Goal: Check status

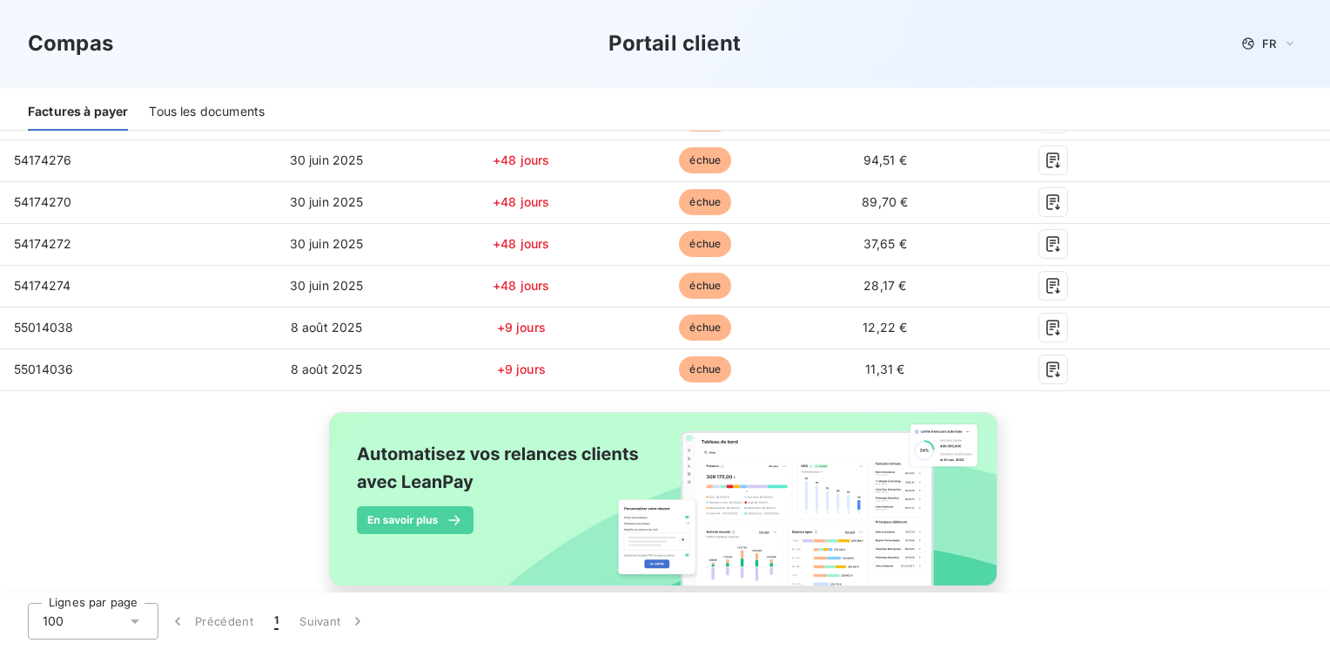
scroll to position [177, 0]
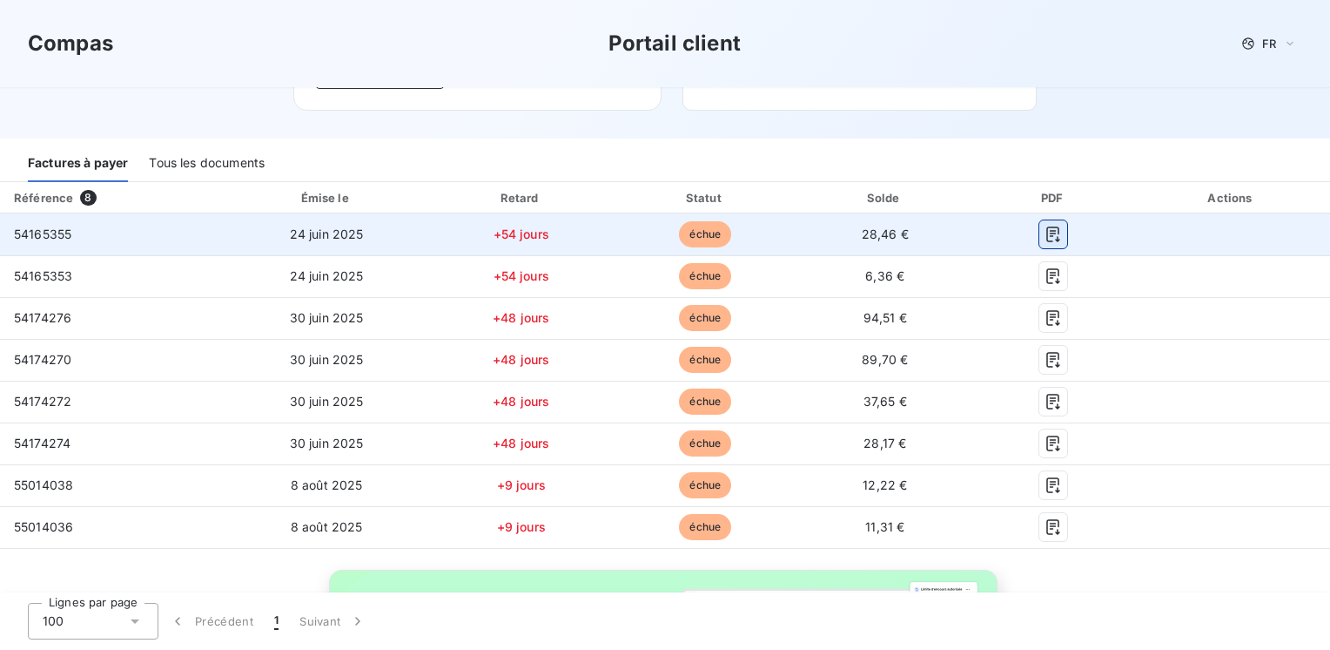
click at [1047, 230] on icon "button" at bounding box center [1053, 234] width 13 height 16
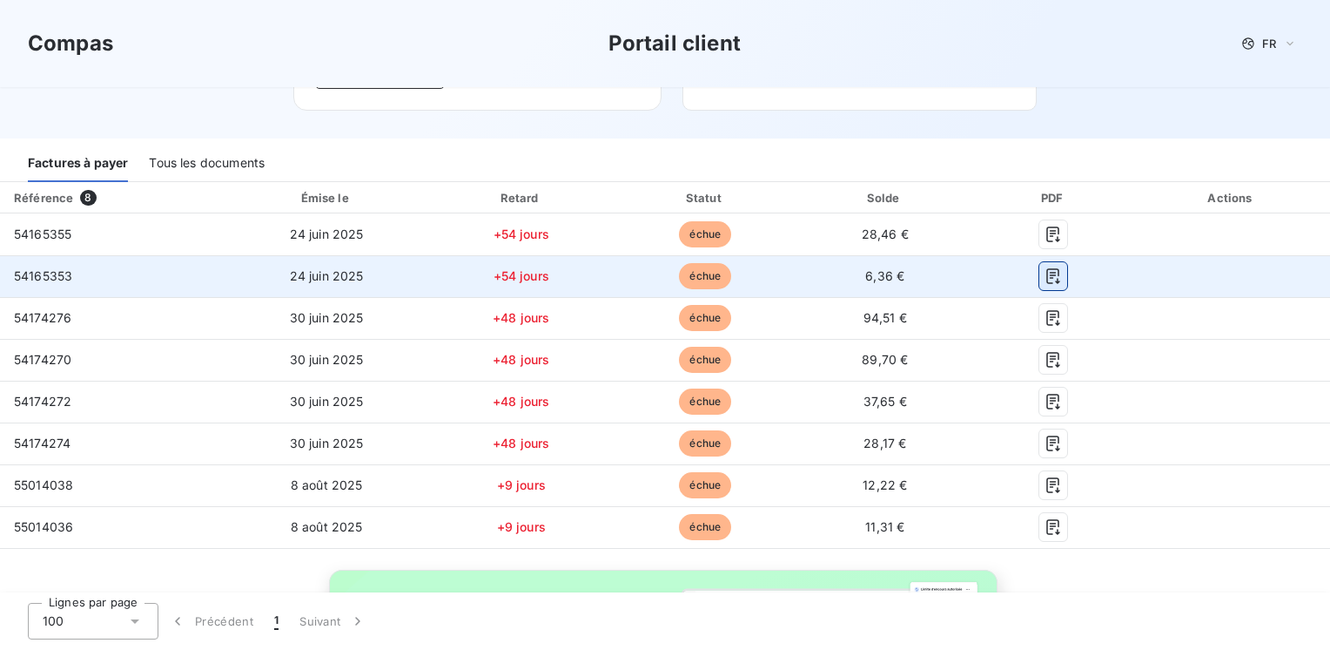
click at [1045, 273] on icon "button" at bounding box center [1053, 275] width 17 height 17
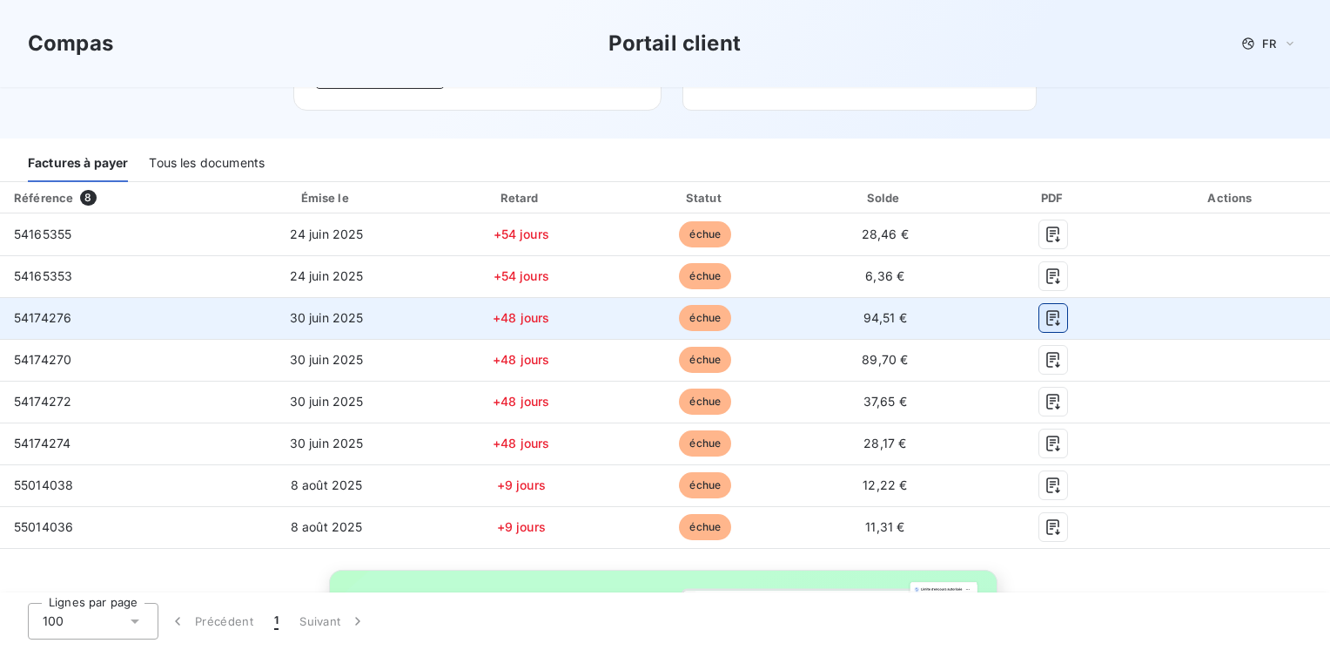
click at [1045, 313] on icon "button" at bounding box center [1053, 317] width 17 height 17
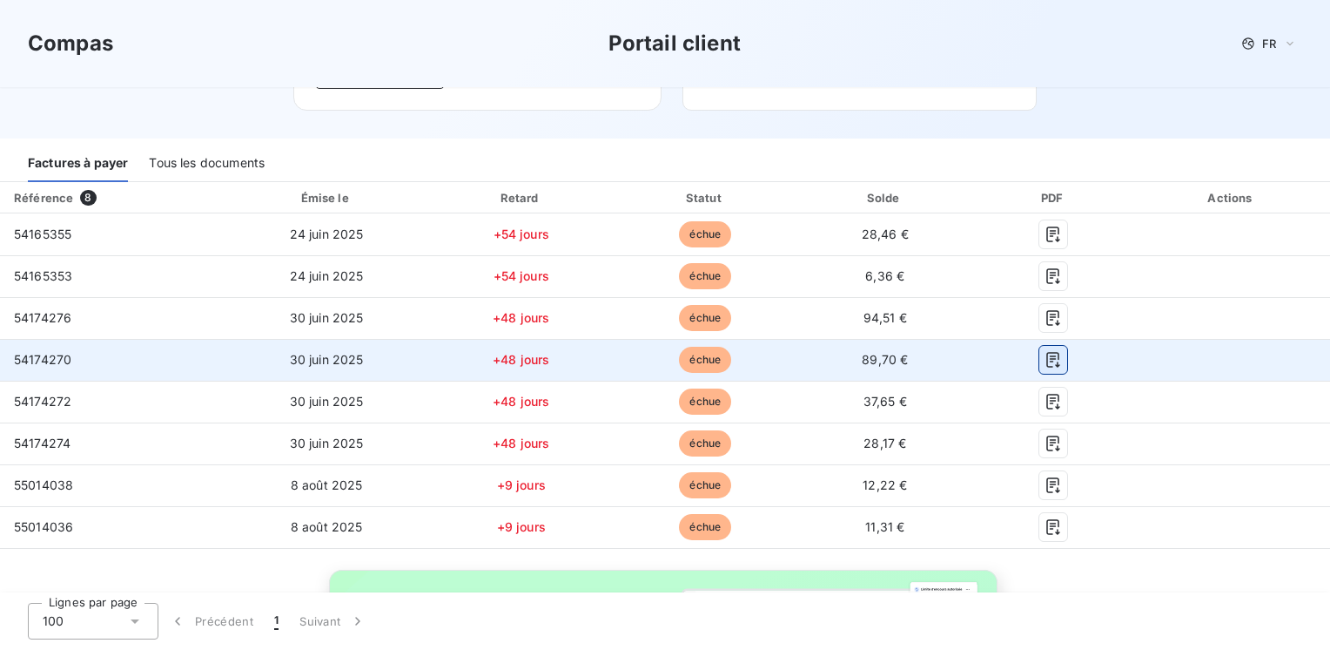
click at [1045, 360] on icon "button" at bounding box center [1053, 359] width 17 height 17
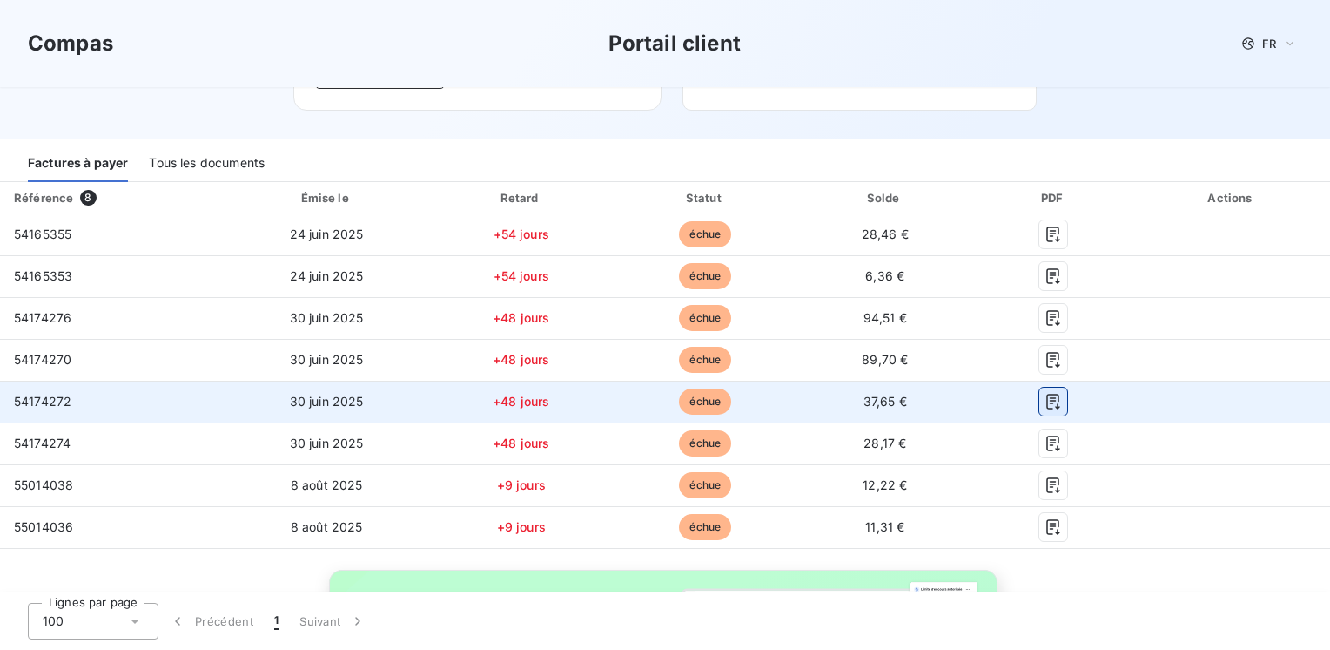
click at [1047, 397] on icon "button" at bounding box center [1053, 402] width 13 height 16
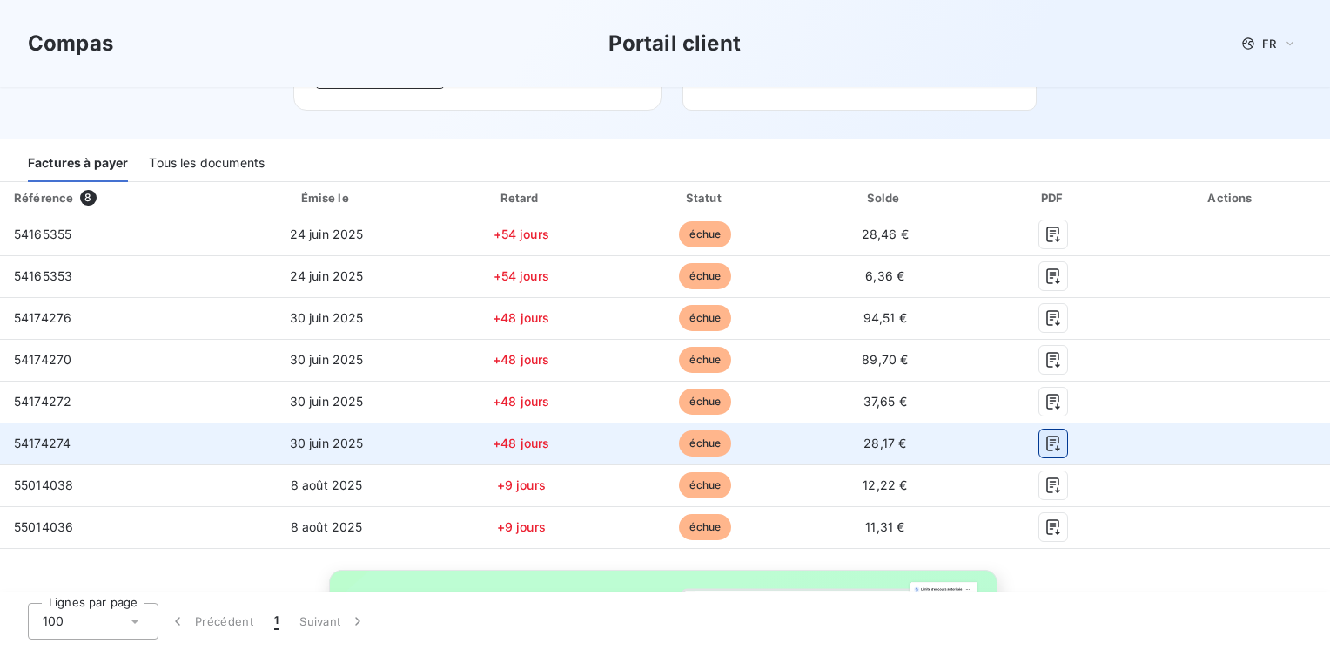
click at [1047, 444] on icon "button" at bounding box center [1053, 443] width 13 height 16
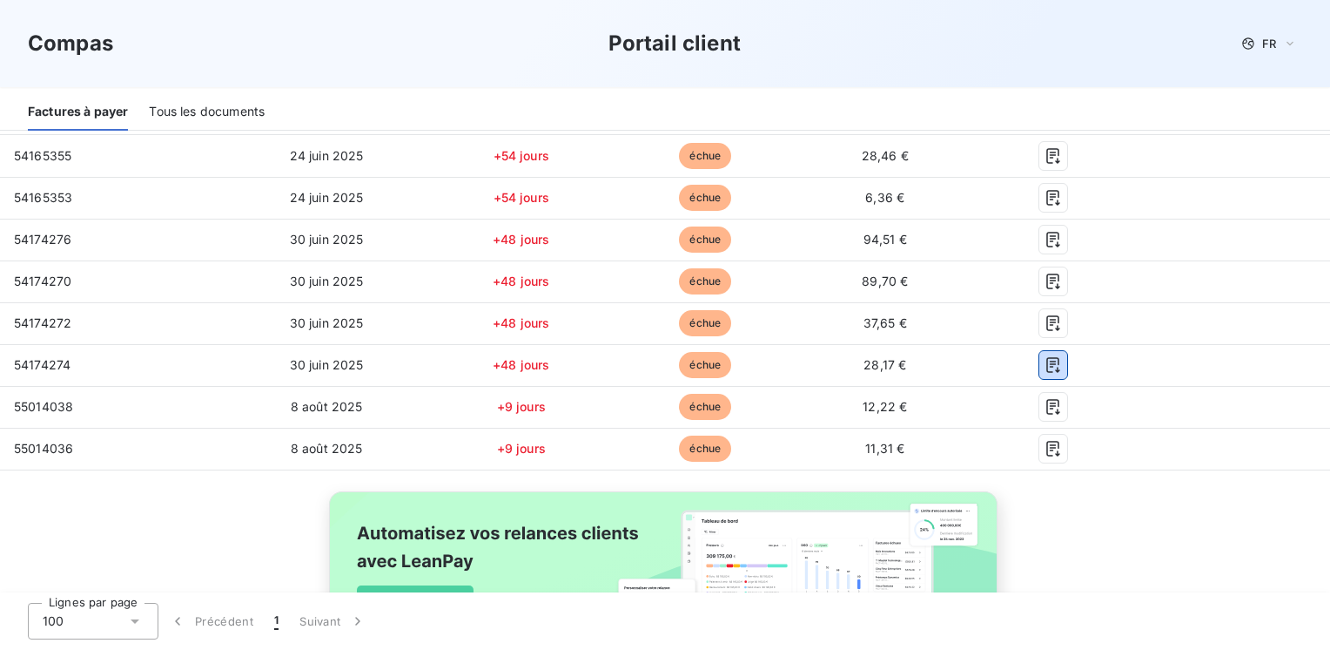
scroll to position [308, 0]
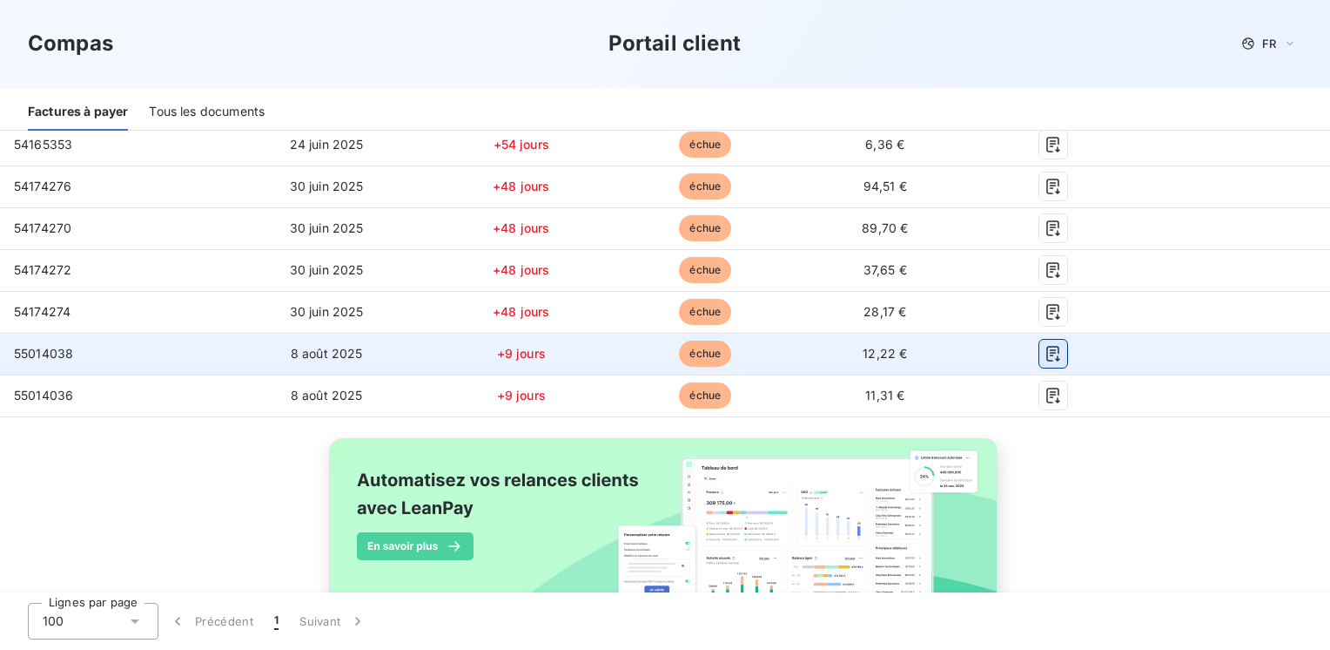
click at [1047, 360] on icon "button" at bounding box center [1053, 353] width 17 height 17
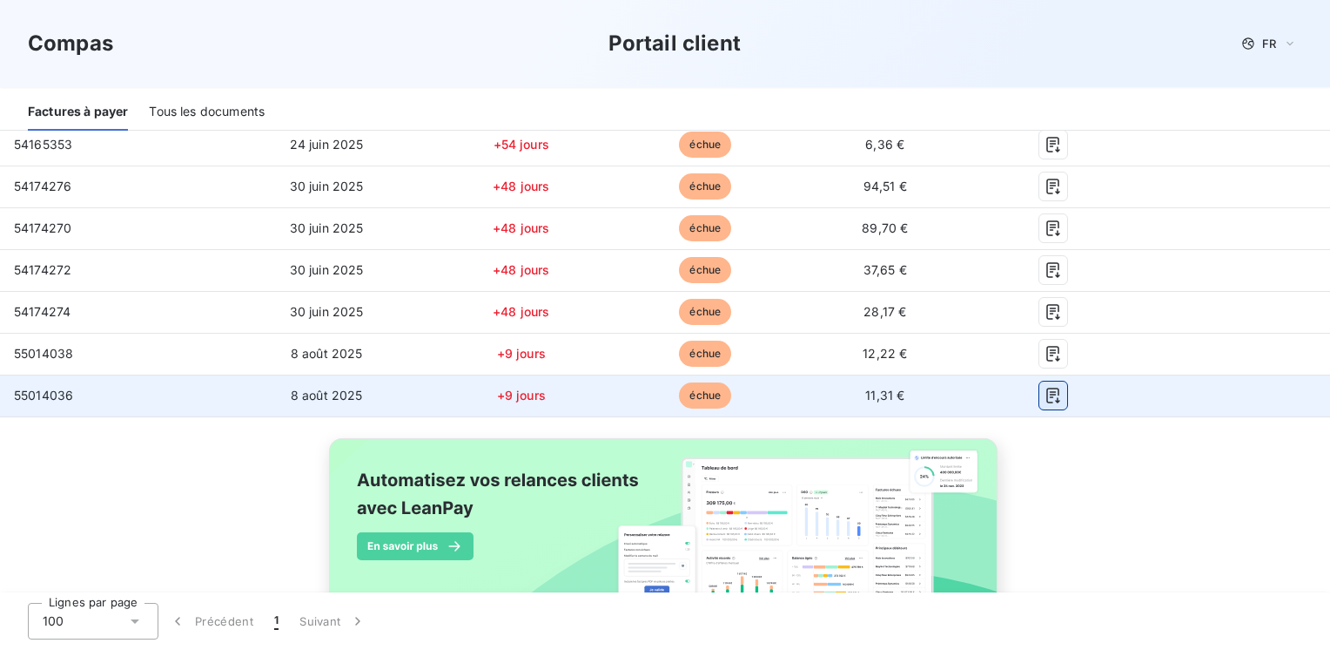
click at [1045, 395] on icon "button" at bounding box center [1053, 395] width 17 height 17
